Goal: Information Seeking & Learning: Understand process/instructions

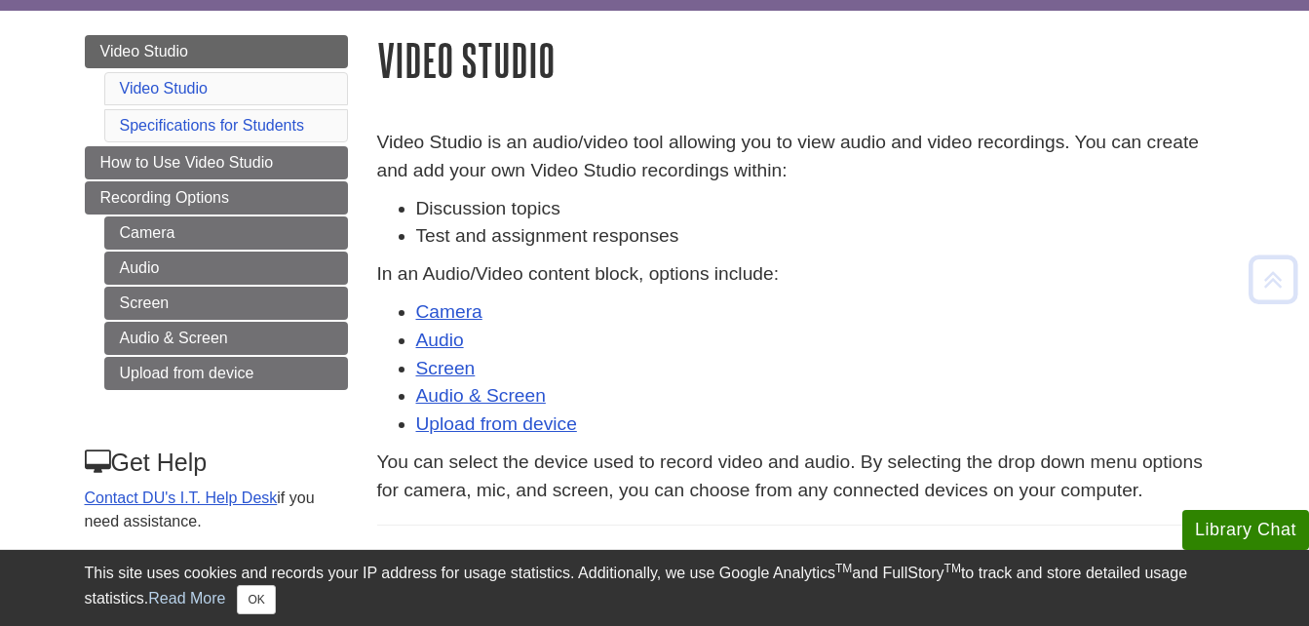
click at [598, 70] on h1 "Video Studio" at bounding box center [801, 60] width 848 height 50
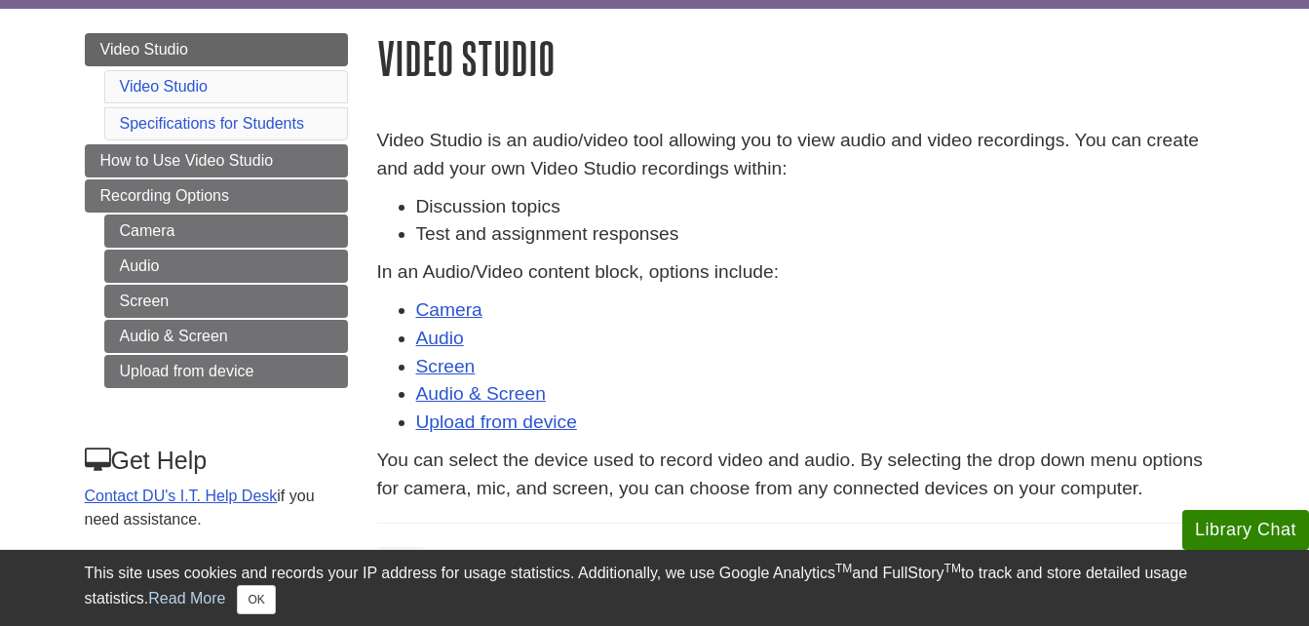
scroll to position [179, 0]
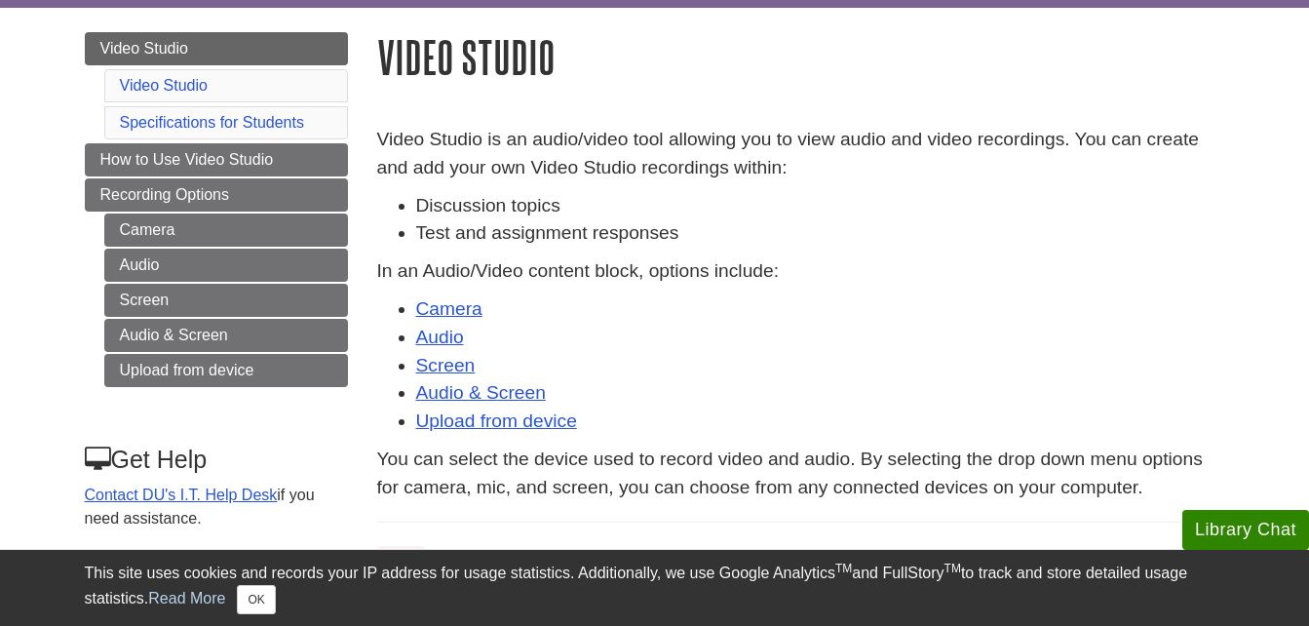
drag, startPoint x: 878, startPoint y: 161, endPoint x: 1049, endPoint y: 162, distance: 170.6
click at [1049, 162] on p "Video Studio is an audio/video tool allowing you to view audio and video record…" at bounding box center [801, 154] width 848 height 57
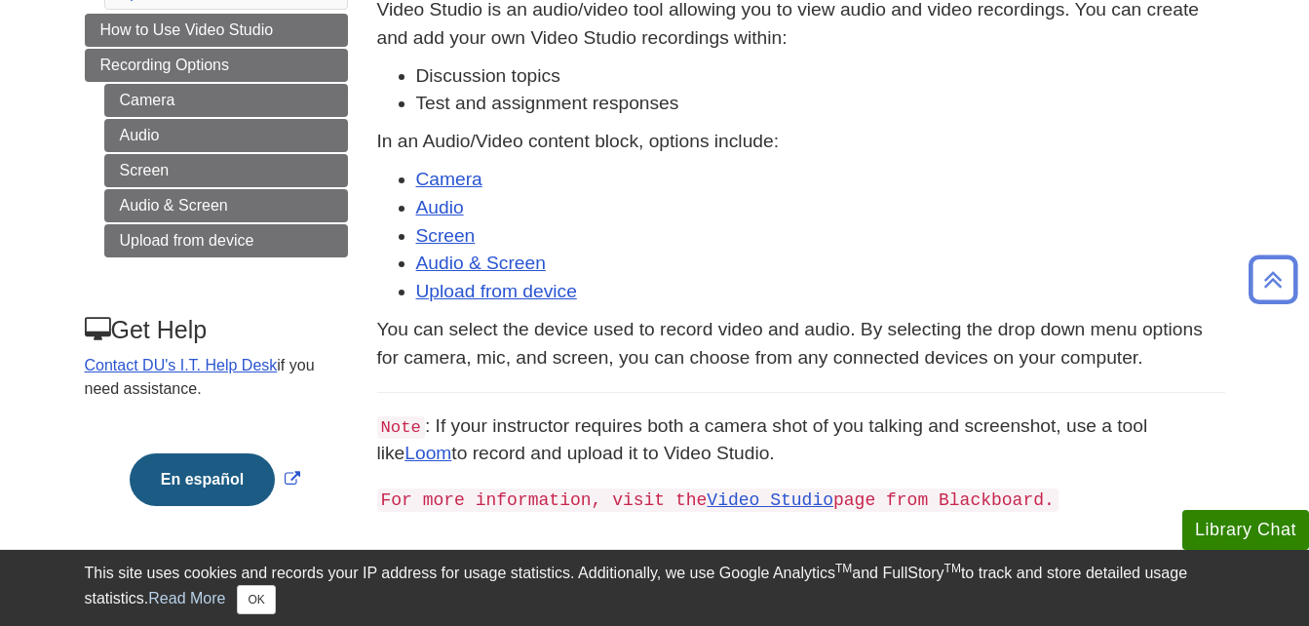
scroll to position [311, 0]
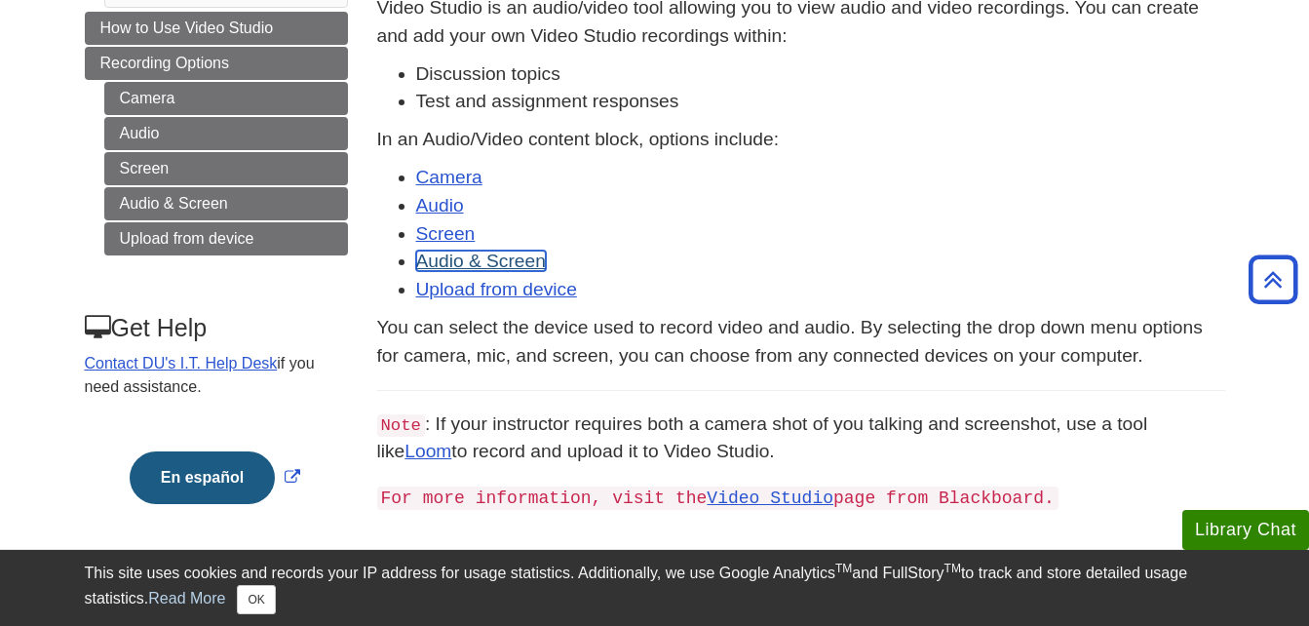
click at [466, 262] on link "Audio & Screen" at bounding box center [481, 260] width 130 height 20
click at [516, 287] on link "Upload from device" at bounding box center [496, 289] width 161 height 20
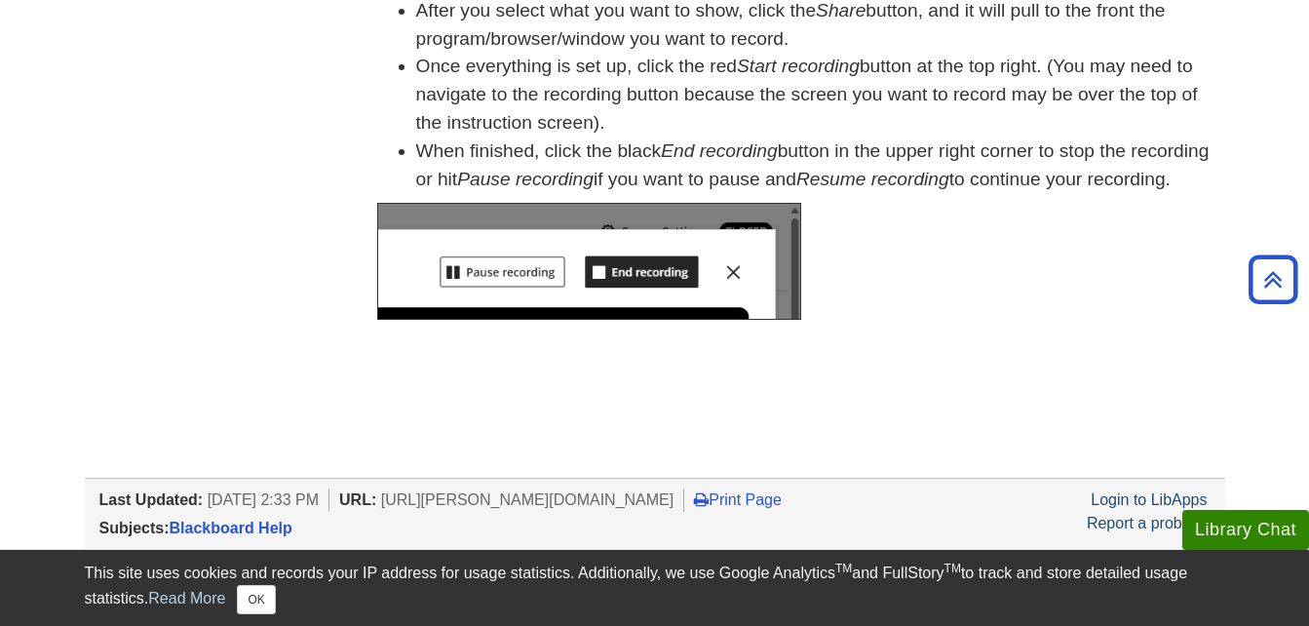
scroll to position [1127, 0]
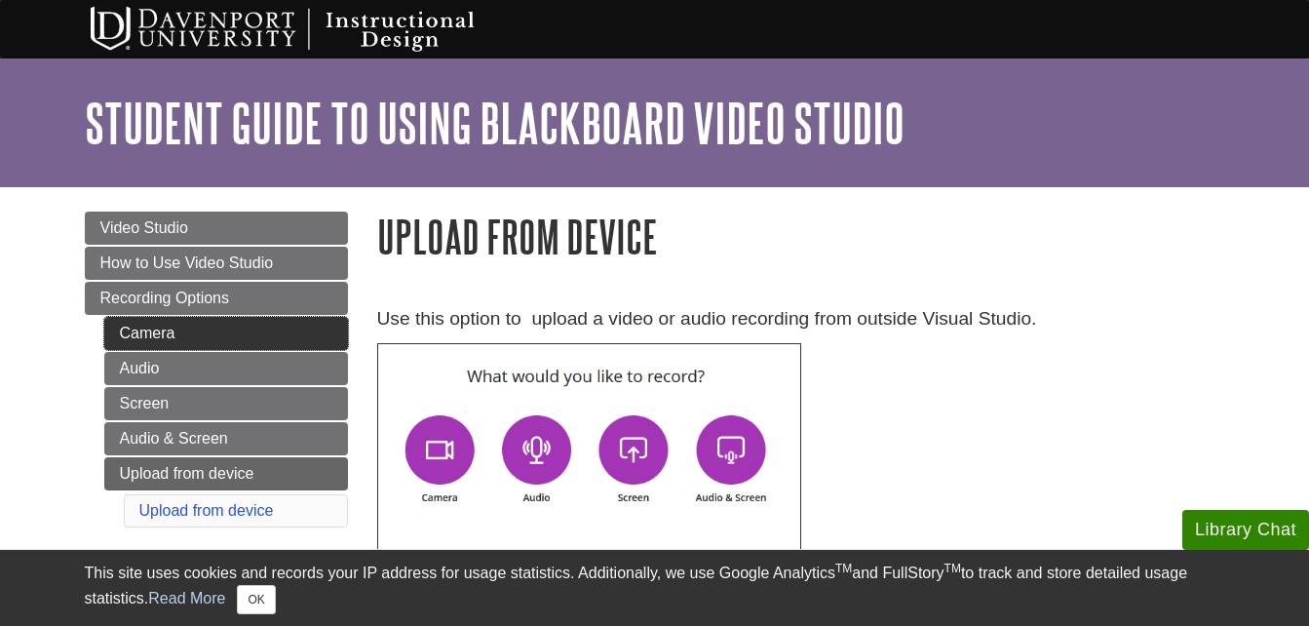
click at [193, 347] on link "Camera" at bounding box center [226, 333] width 244 height 33
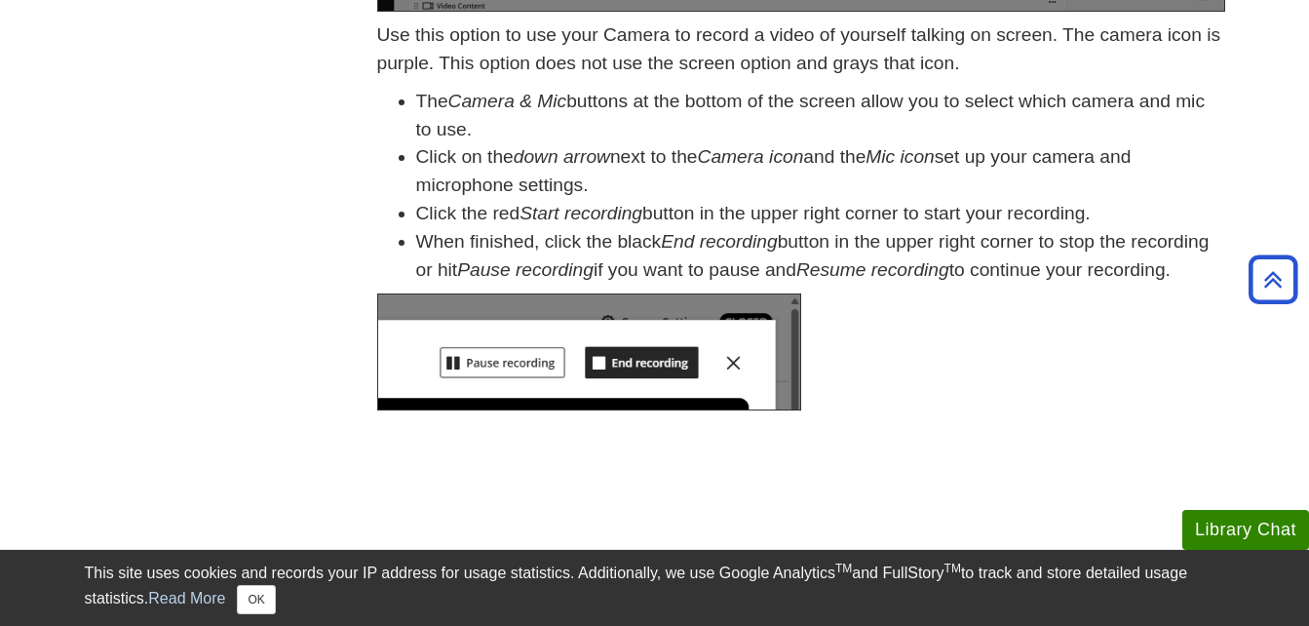
scroll to position [703, 0]
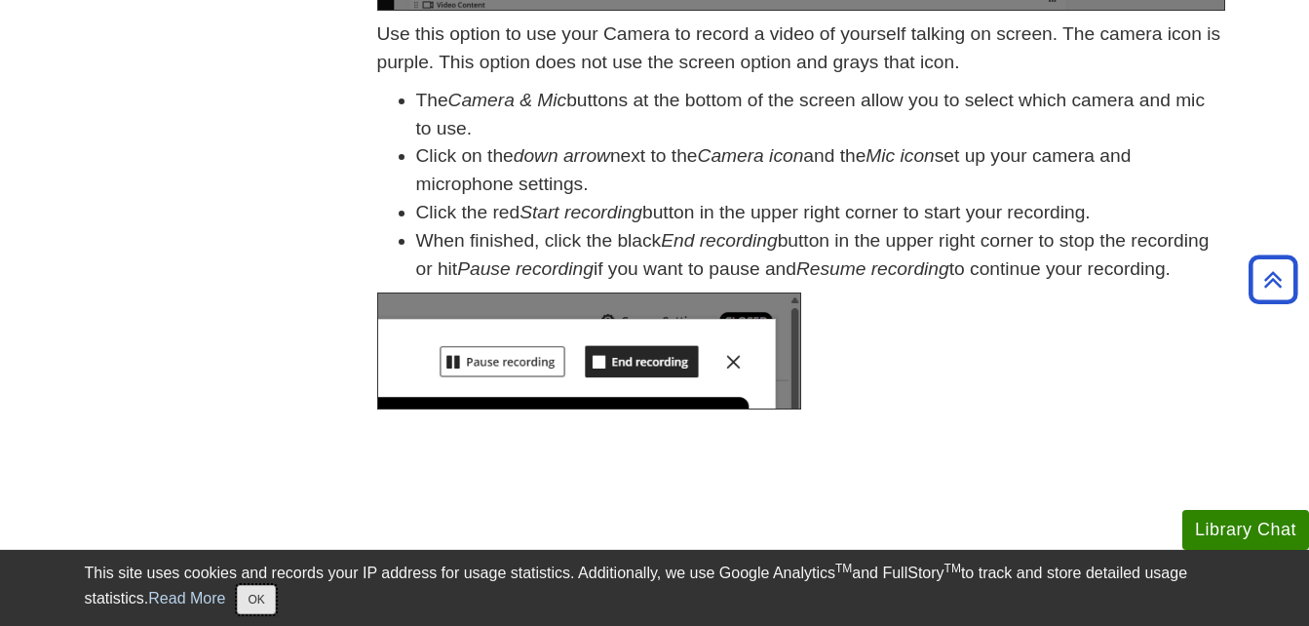
click at [264, 605] on button "OK" at bounding box center [256, 599] width 38 height 29
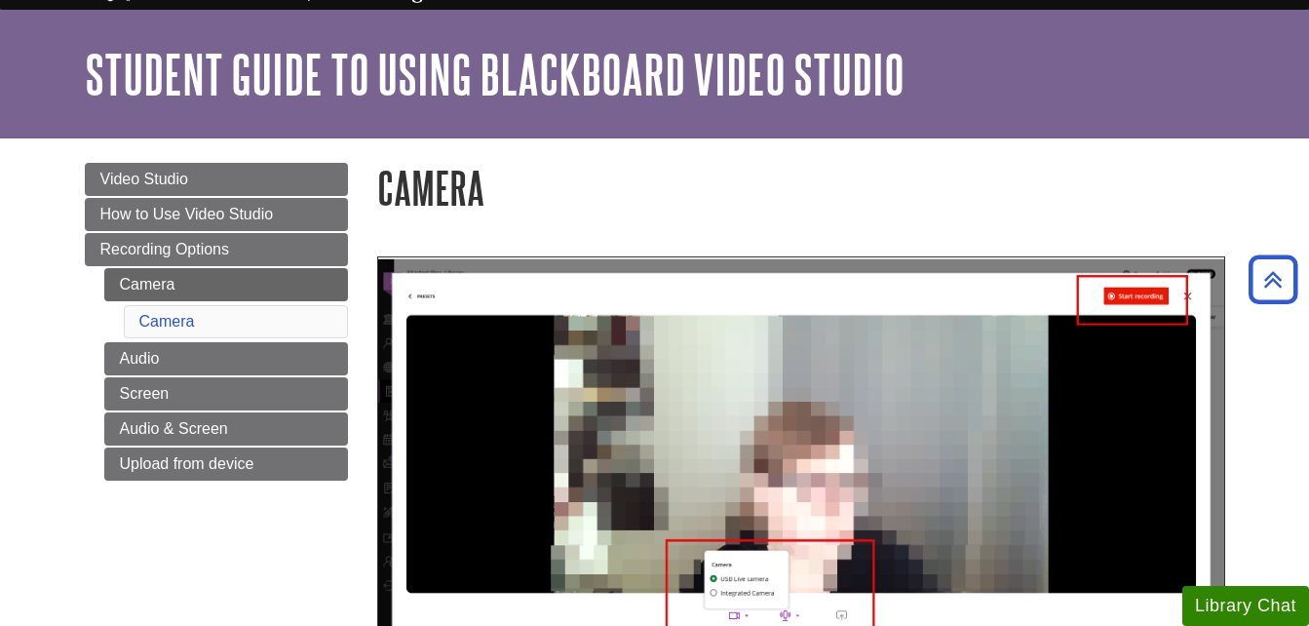
scroll to position [0, 0]
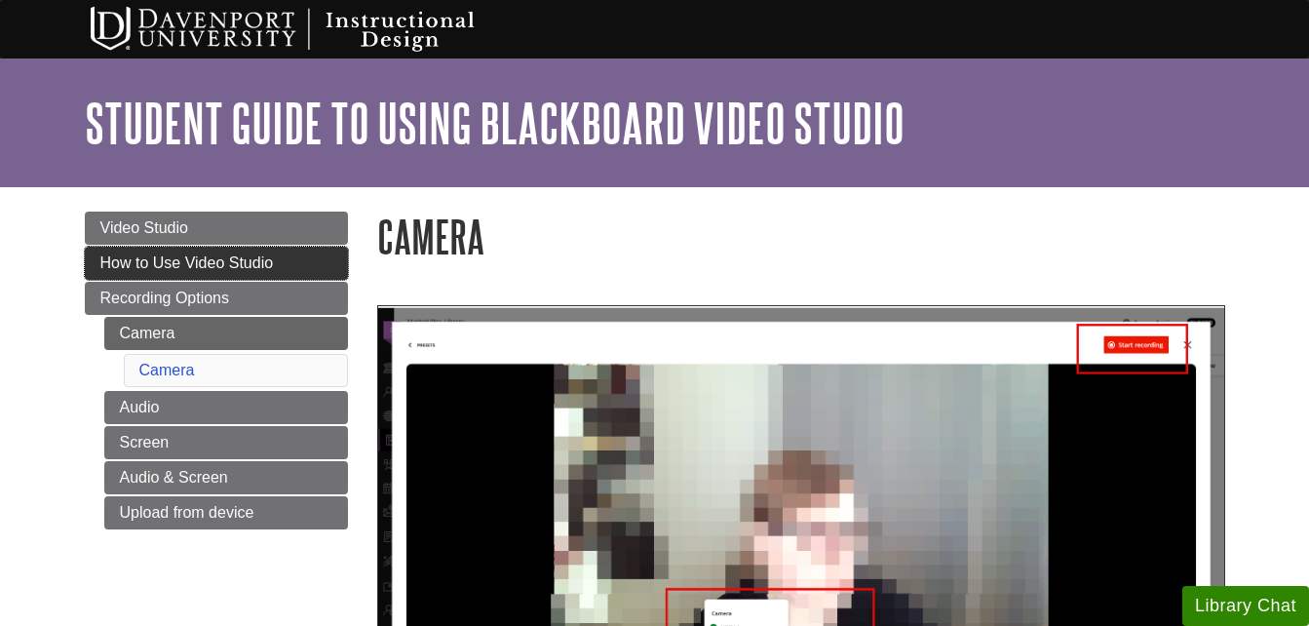
click at [144, 276] on link "How to Use Video Studio" at bounding box center [216, 263] width 263 height 33
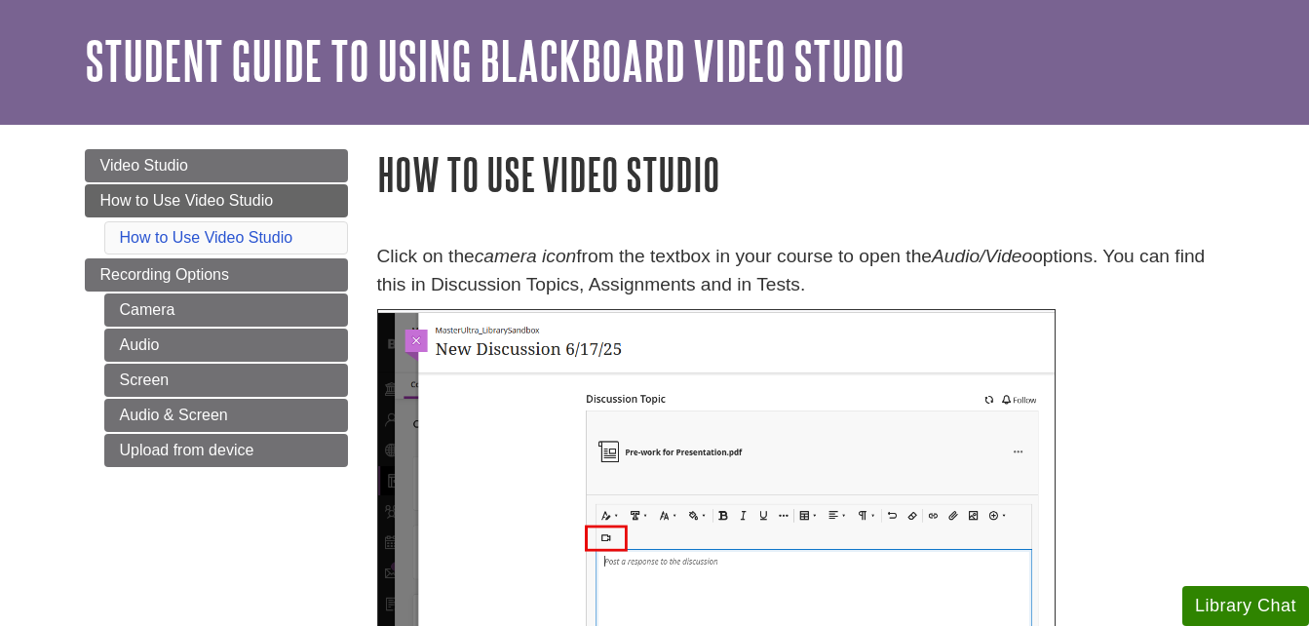
scroll to position [63, 0]
click at [925, 274] on p "Click on the camera icon from the textbox in your course to open the Audio/Vide…" at bounding box center [801, 270] width 848 height 57
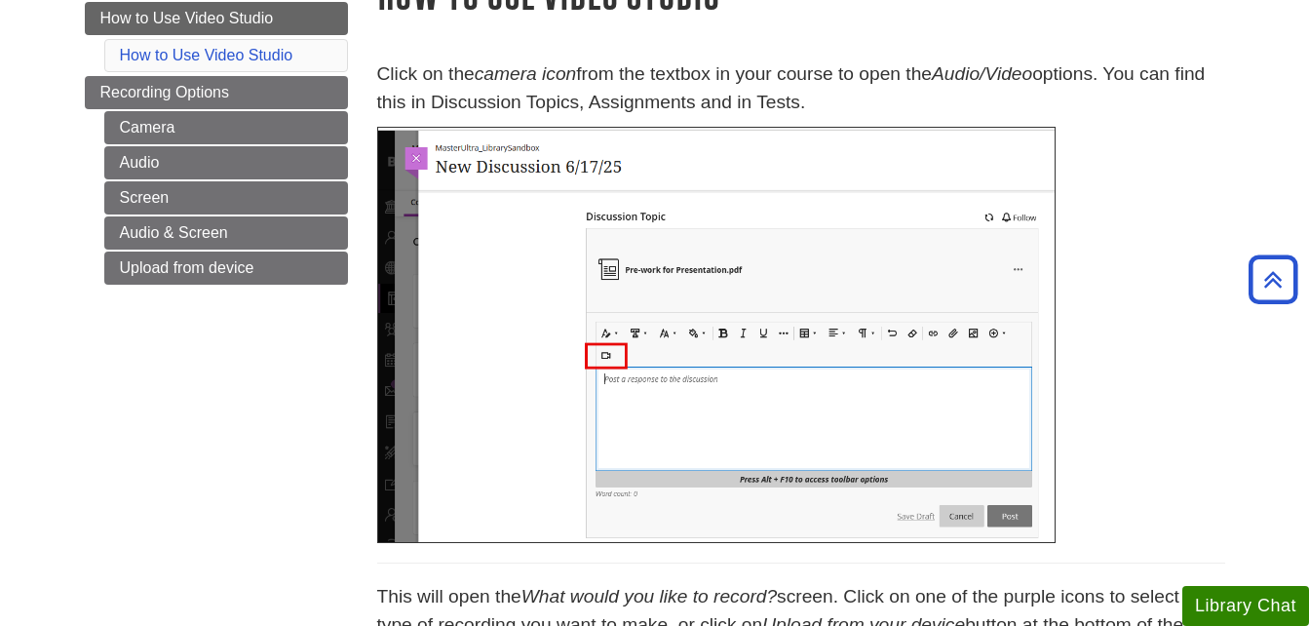
scroll to position [0, 0]
